Goal: Task Accomplishment & Management: Manage account settings

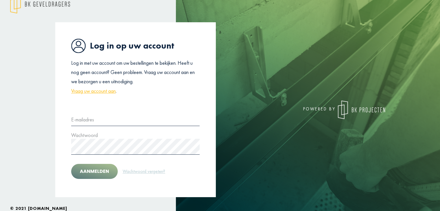
scroll to position [0, 0]
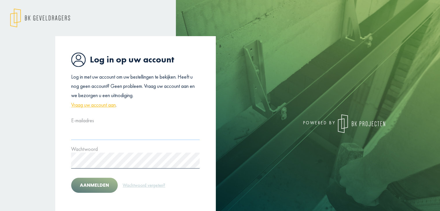
click at [166, 131] on input "text" at bounding box center [135, 132] width 128 height 16
type input "**********"
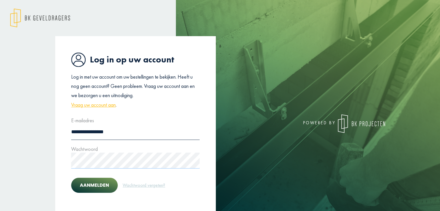
click at [71, 178] on button "Aanmelden" at bounding box center [94, 185] width 47 height 15
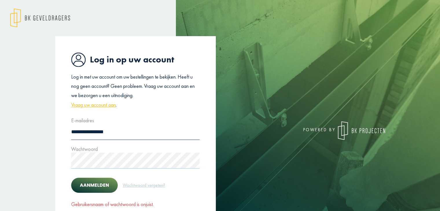
scroll to position [29, 0]
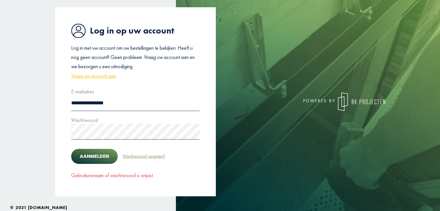
click at [132, 157] on link "Wachtwoord vergeten?" at bounding box center [143, 157] width 43 height 8
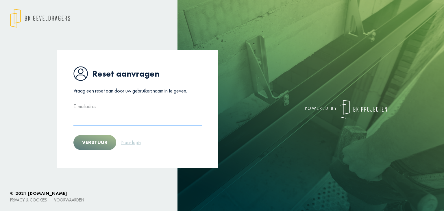
click at [114, 120] on input "text" at bounding box center [137, 118] width 128 height 16
type input "**********"
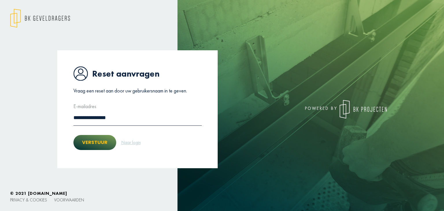
click at [104, 146] on button "Verstuur" at bounding box center [94, 142] width 43 height 15
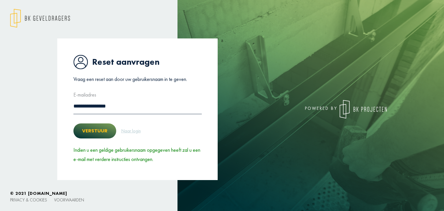
click at [97, 128] on button "Verstuur" at bounding box center [94, 130] width 43 height 15
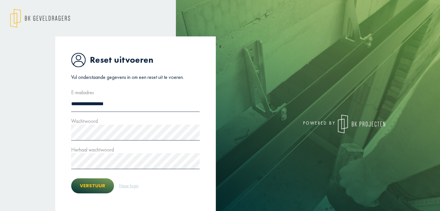
click at [94, 182] on button "Verstuur" at bounding box center [92, 185] width 43 height 15
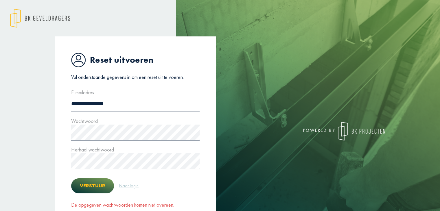
click at [94, 183] on button "Verstuur" at bounding box center [92, 185] width 43 height 15
click at [98, 186] on button "Verstuur" at bounding box center [92, 185] width 43 height 15
click at [98, 192] on button "Verstuur" at bounding box center [92, 185] width 43 height 15
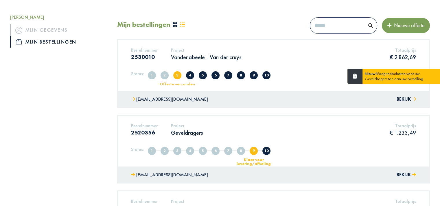
scroll to position [60, 0]
click at [195, 69] on div "Bestelnummer 2530010 Project Vandenabeele - Van der cruys Totaalprijs € 2.862,6…" at bounding box center [273, 65] width 311 height 51
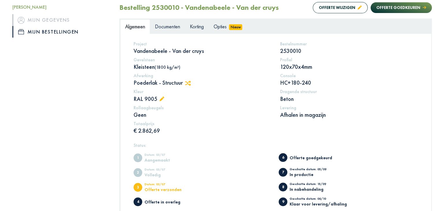
scroll to position [52, 0]
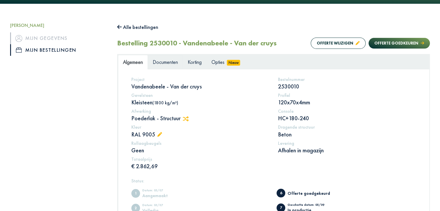
click at [160, 63] on span "Documenten" at bounding box center [165, 62] width 25 height 7
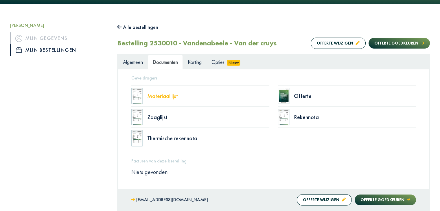
click at [164, 99] on div "Materiaallijst" at bounding box center [208, 96] width 122 height 6
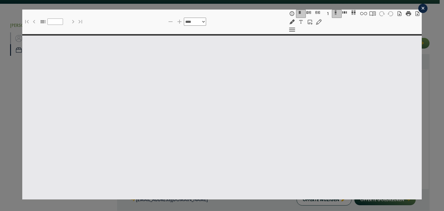
select select "******"
type input "*"
select select "****"
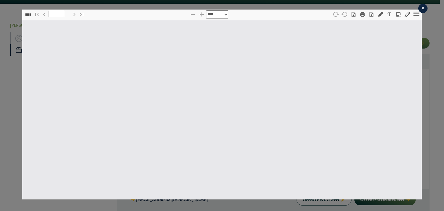
type input "*"
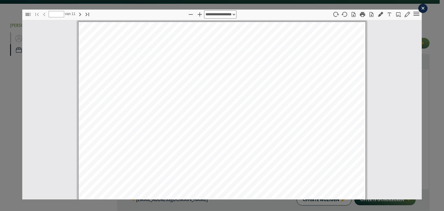
scroll to position [3, 0]
select select "****"
type input "*"
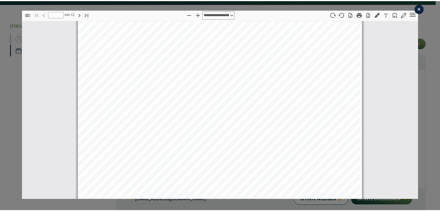
scroll to position [0, 0]
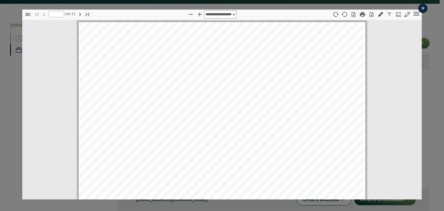
click at [420, 8] on div "×" at bounding box center [422, 8] width 9 height 9
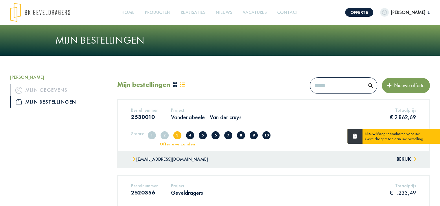
click at [189, 123] on div "Project Vandenabeele - Van der cruys" at bounding box center [206, 115] width 79 height 15
